Goal: Information Seeking & Learning: Learn about a topic

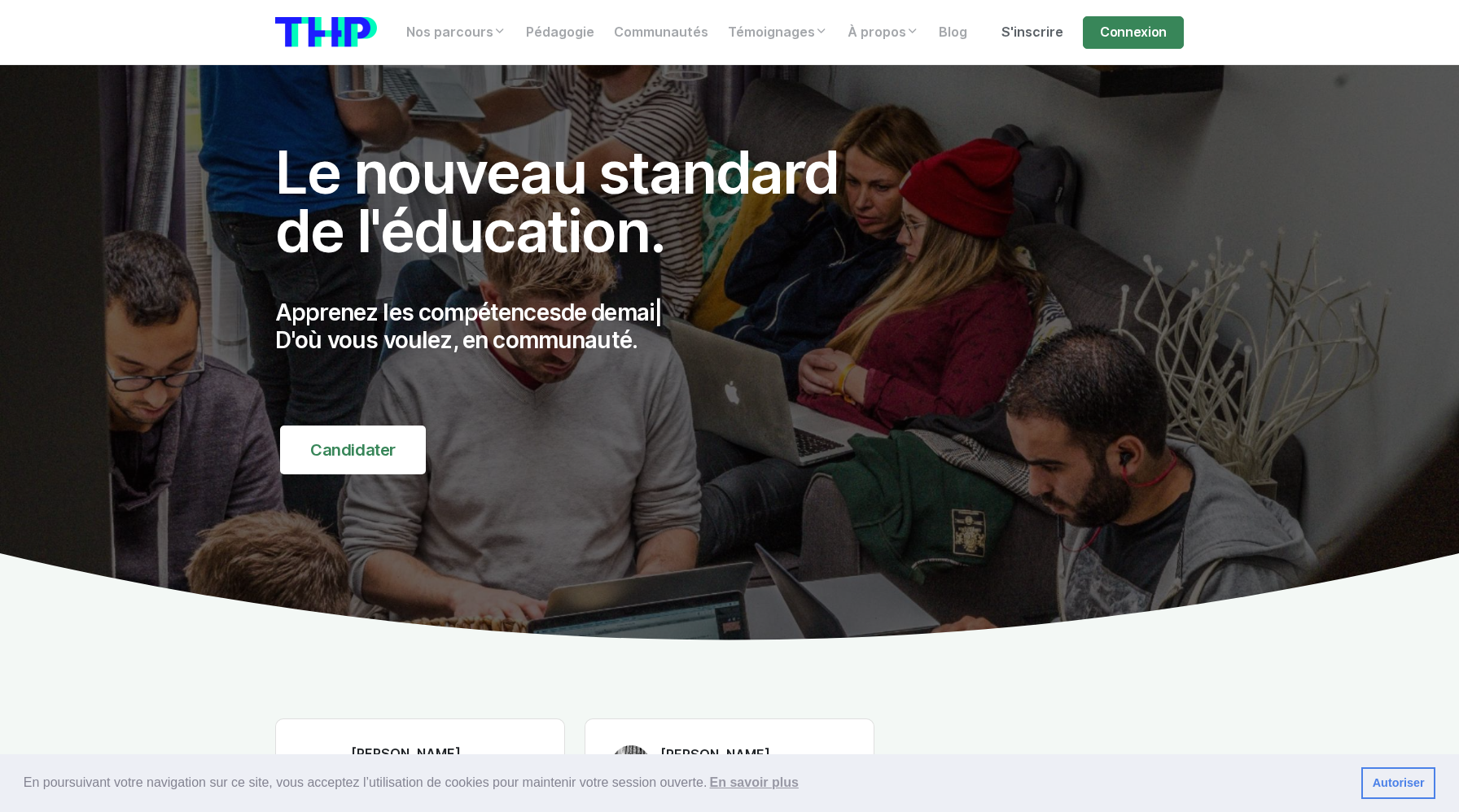
click at [976, 36] on link "S'inscrire" at bounding box center [1032, 32] width 81 height 32
click at [976, 37] on link "Connexion" at bounding box center [1133, 32] width 101 height 32
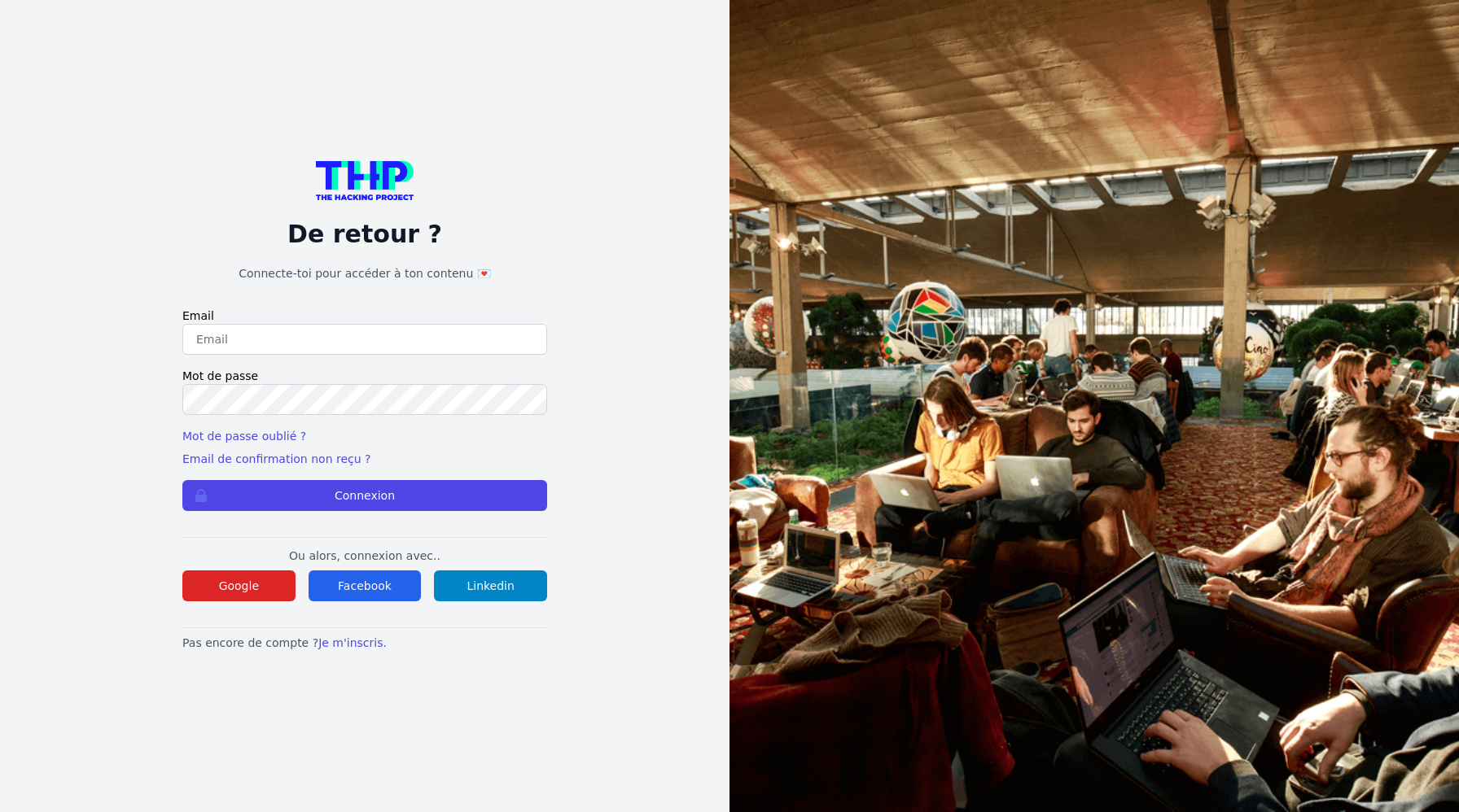
click at [395, 344] on input "email" at bounding box center [364, 340] width 364 height 31
type input "lucas.mrda@outlook.fr"
click at [183, 480] on button "Connexion" at bounding box center [364, 496] width 364 height 31
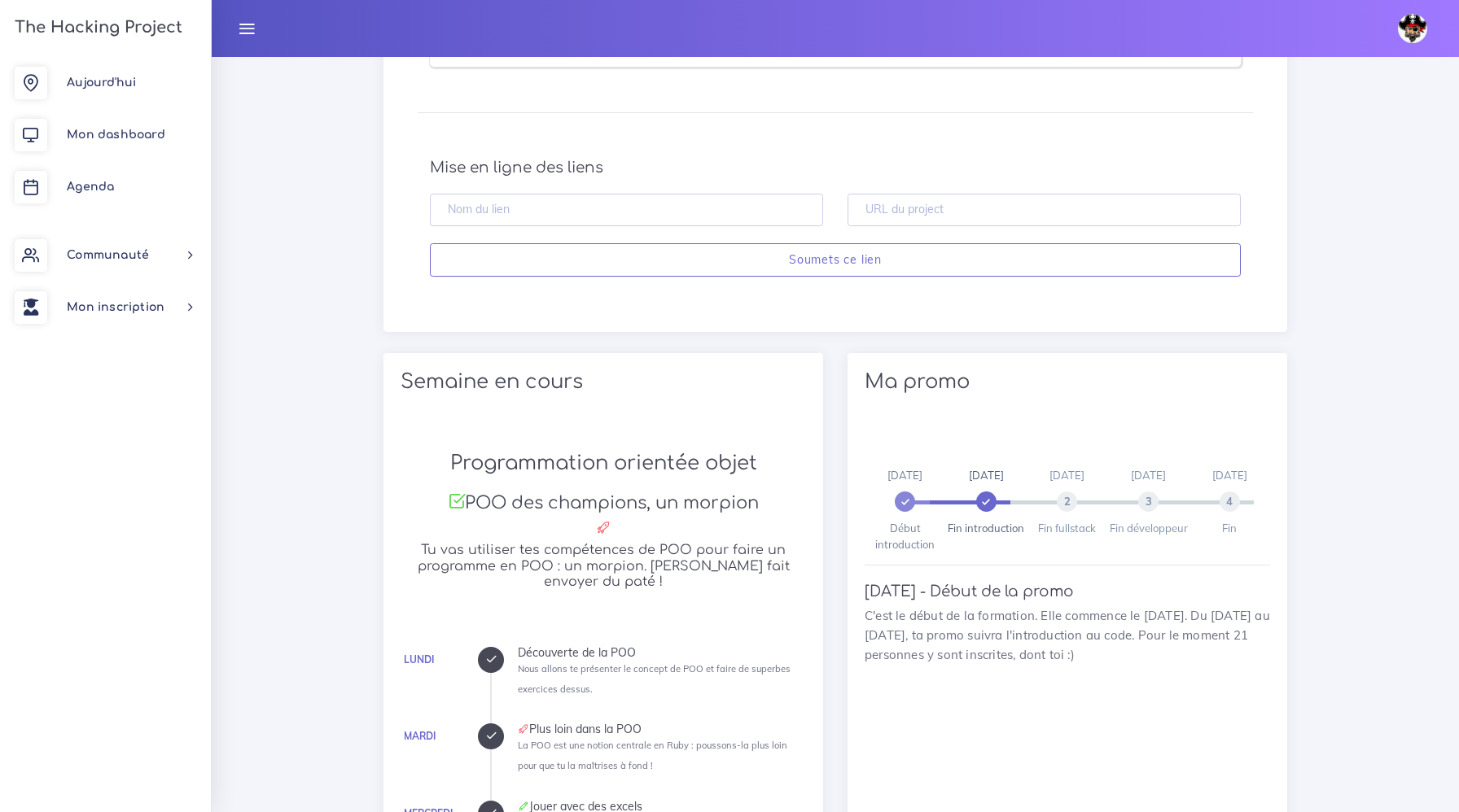
scroll to position [754, 0]
click at [114, 176] on link "Agenda" at bounding box center [105, 187] width 211 height 52
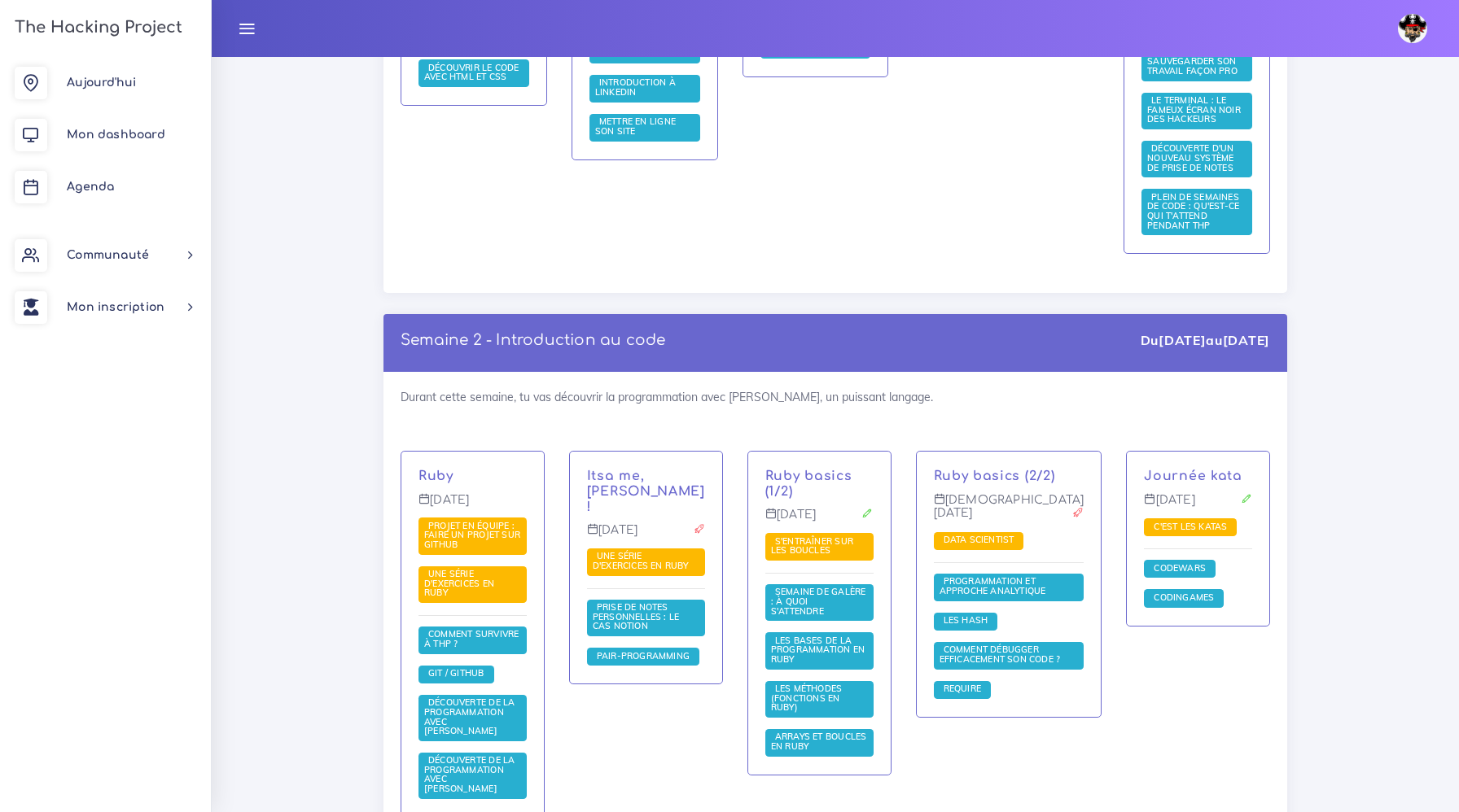
scroll to position [851, 0]
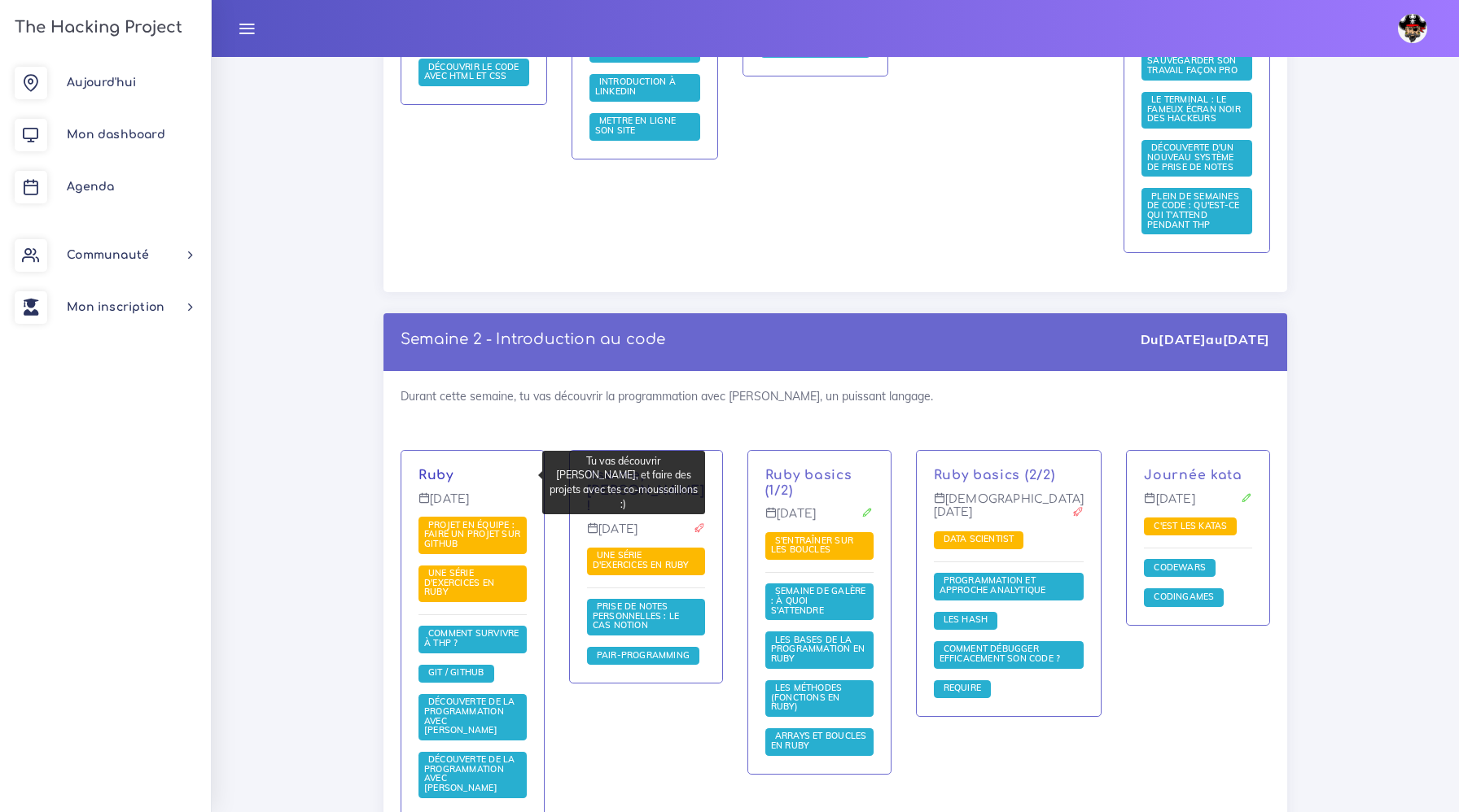
click at [436, 477] on link "Ruby" at bounding box center [436, 475] width 35 height 15
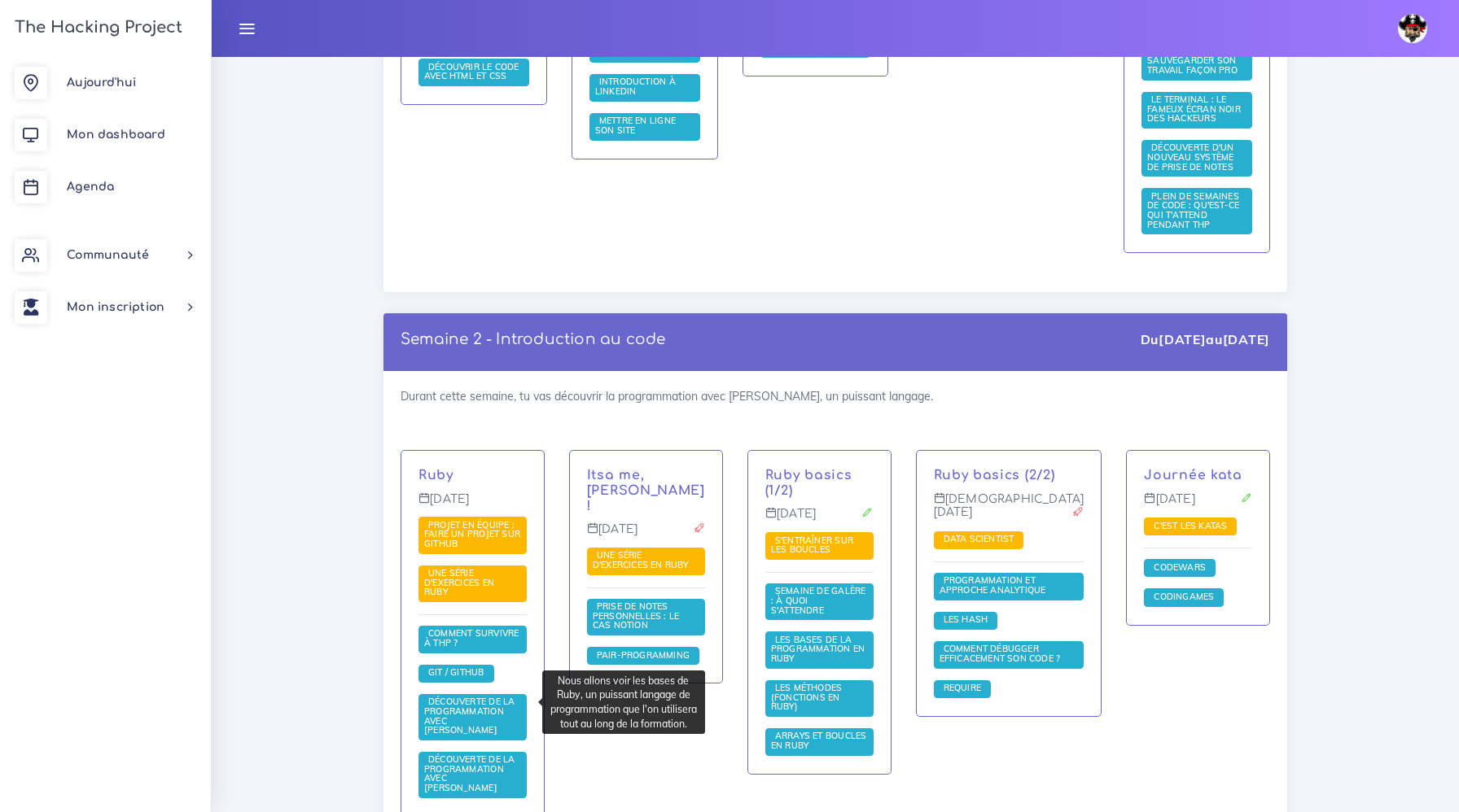
click at [486, 708] on span "Découverte de la programmation avec [PERSON_NAME]" at bounding box center [472, 717] width 108 height 46
click at [459, 702] on span "Découverte de la programmation avec [PERSON_NAME]" at bounding box center [469, 716] width 90 height 40
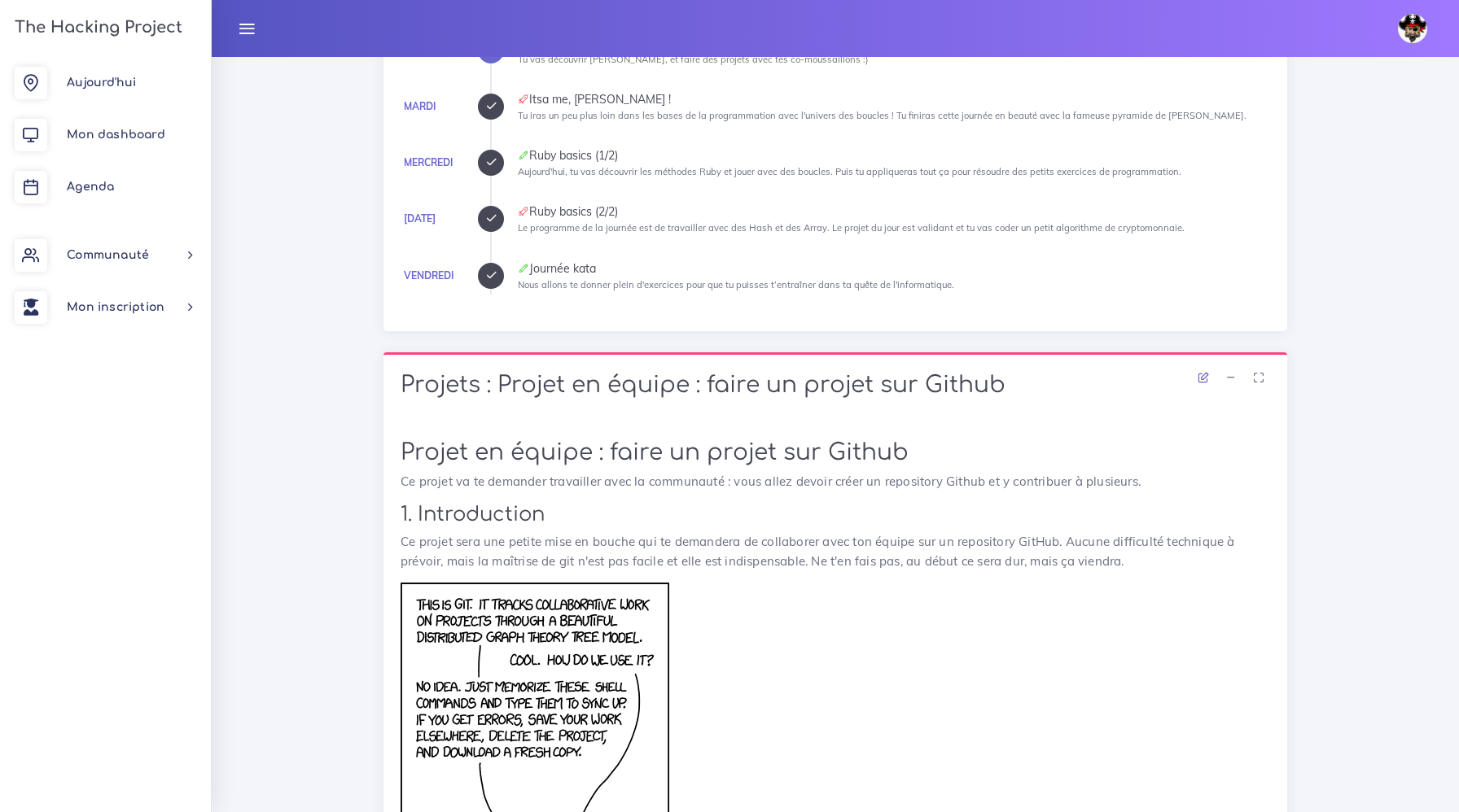
scroll to position [161, 0]
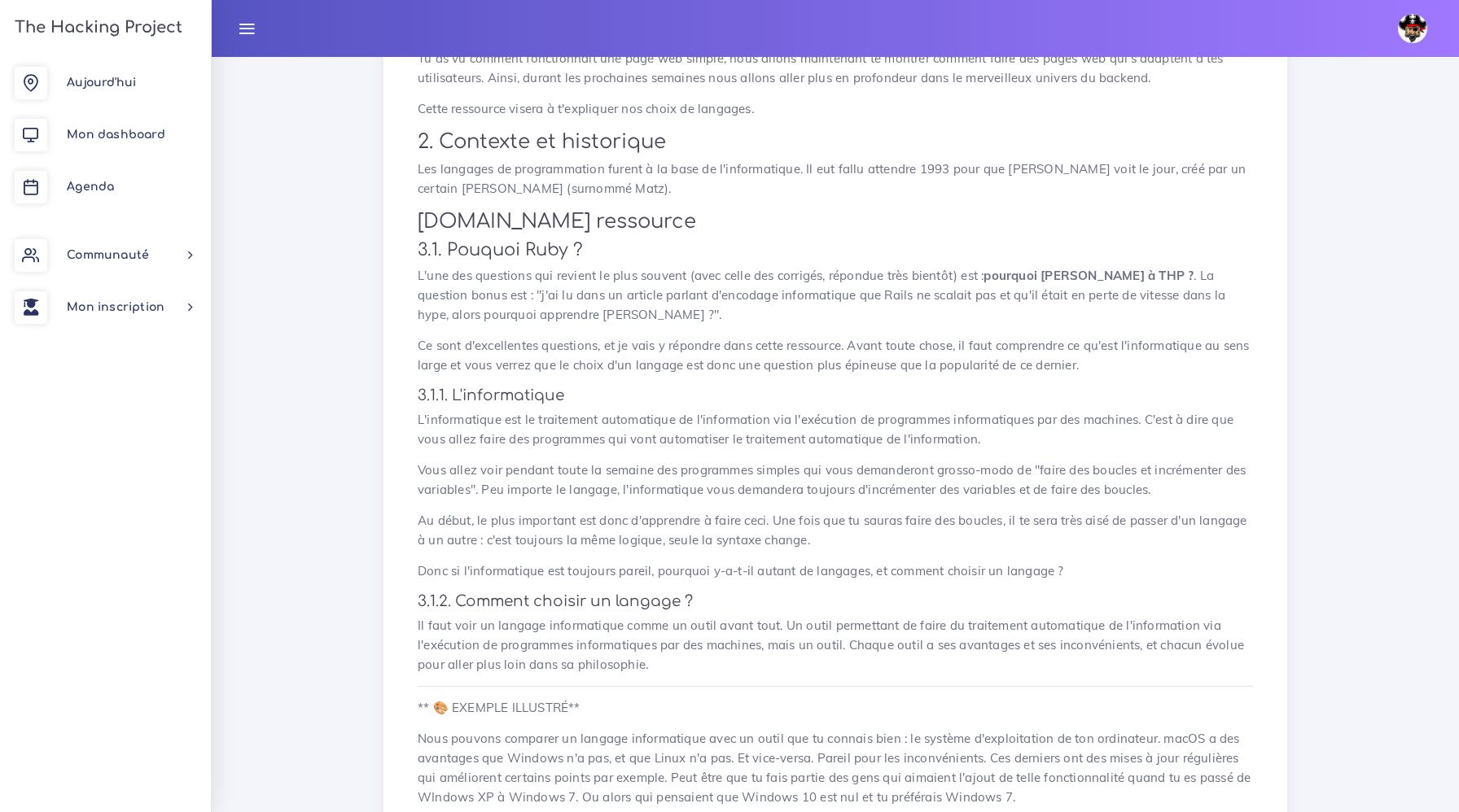
scroll to position [455, 0]
